Goal: Task Accomplishment & Management: Use online tool/utility

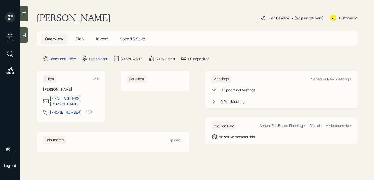
click at [25, 32] on div at bounding box center [24, 34] width 8 height 15
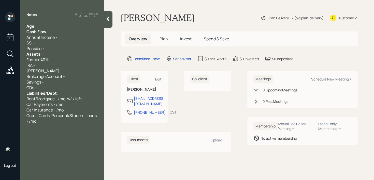
click at [55, 27] on div "Age:" at bounding box center [62, 26] width 72 height 6
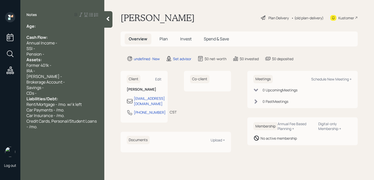
click at [53, 54] on div "Pension -" at bounding box center [62, 54] width 72 height 6
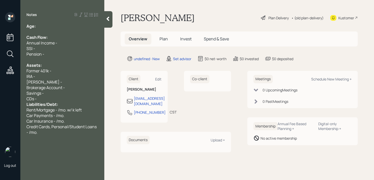
click at [56, 100] on div "CDs -" at bounding box center [62, 99] width 72 height 6
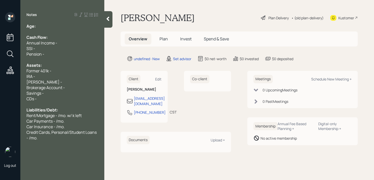
click at [47, 88] on span "Brokerage Account -" at bounding box center [45, 88] width 38 height 6
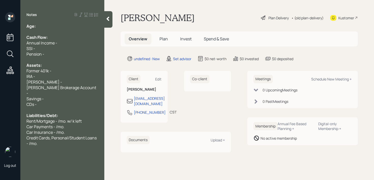
click at [94, 84] on div "Roth IRA -" at bounding box center [62, 82] width 72 height 6
click at [94, 85] on div "Schwab Brokerage Account -" at bounding box center [62, 90] width 72 height 11
click at [84, 88] on span "Schwab Brokerage Account - 25k" at bounding box center [61, 90] width 70 height 11
click at [38, 76] on div "IRA -" at bounding box center [62, 77] width 72 height 6
click at [53, 77] on div "EJ IRA -" at bounding box center [62, 77] width 72 height 6
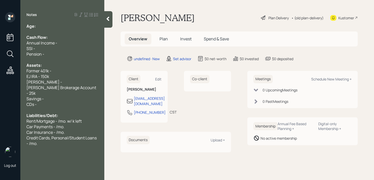
click at [37, 76] on span "EJ IRA - 150k" at bounding box center [37, 77] width 23 height 6
click at [54, 76] on div "EJ IRA - 150k" at bounding box center [62, 77] width 72 height 6
click at [58, 72] on div "Former 401k -" at bounding box center [62, 71] width 72 height 6
drag, startPoint x: 59, startPoint y: 71, endPoint x: 0, endPoint y: 71, distance: 58.8
click at [0, 71] on div "Log out Notes Age: Cash Flow: Annual Income - SSI - Pension - Assets: Former 40…" at bounding box center [187, 90] width 374 height 180
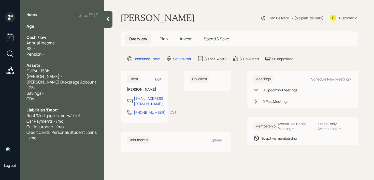
click at [53, 24] on div "Age:" at bounding box center [62, 26] width 72 height 6
drag, startPoint x: 44, startPoint y: 27, endPoint x: 37, endPoint y: 27, distance: 7.1
click at [37, 27] on div "Age: 93" at bounding box center [62, 26] width 72 height 6
click at [61, 71] on div "EJ IRA - 150k" at bounding box center [62, 71] width 72 height 6
click at [53, 91] on div "Savings -" at bounding box center [62, 94] width 72 height 6
